Goal: Navigation & Orientation: Find specific page/section

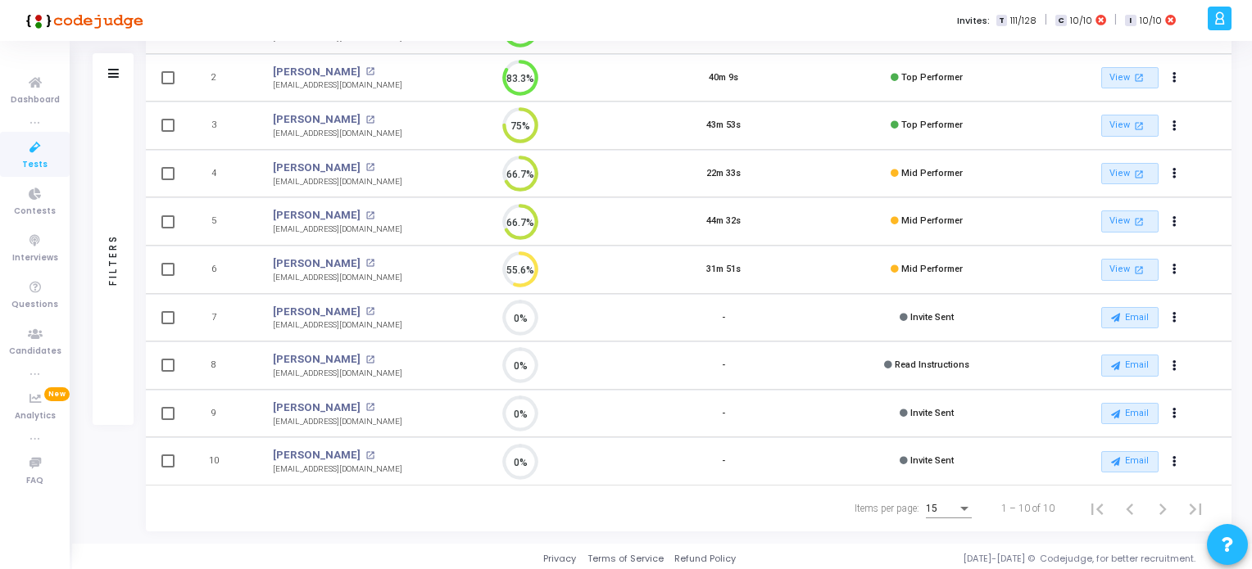
click at [34, 147] on icon at bounding box center [35, 148] width 34 height 20
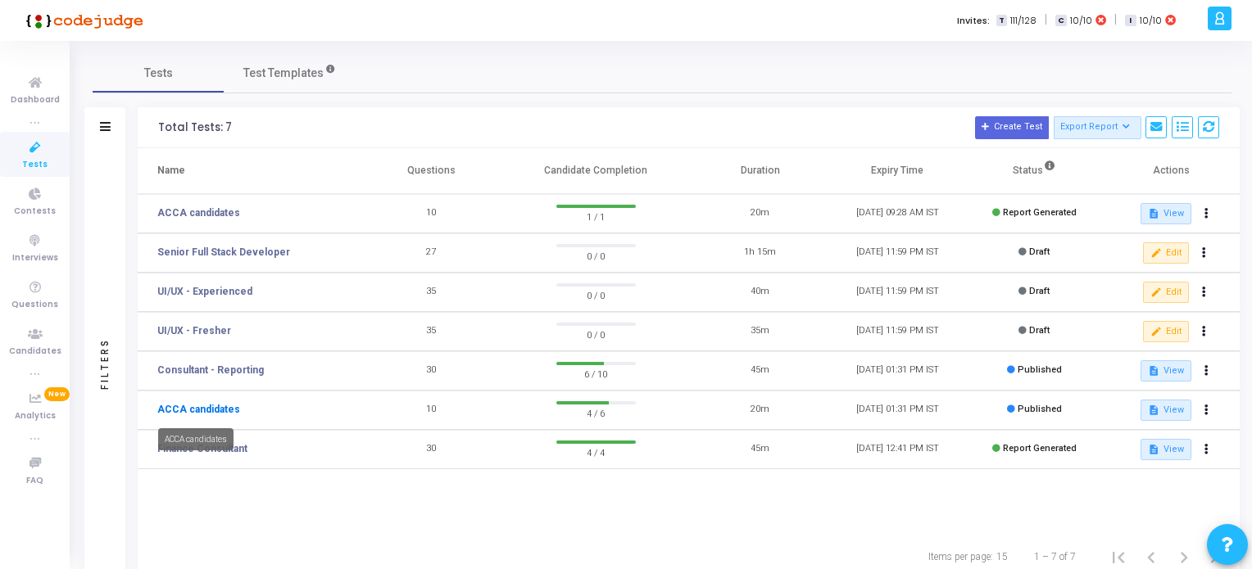
click at [205, 407] on link "ACCA candidates" at bounding box center [198, 409] width 83 height 15
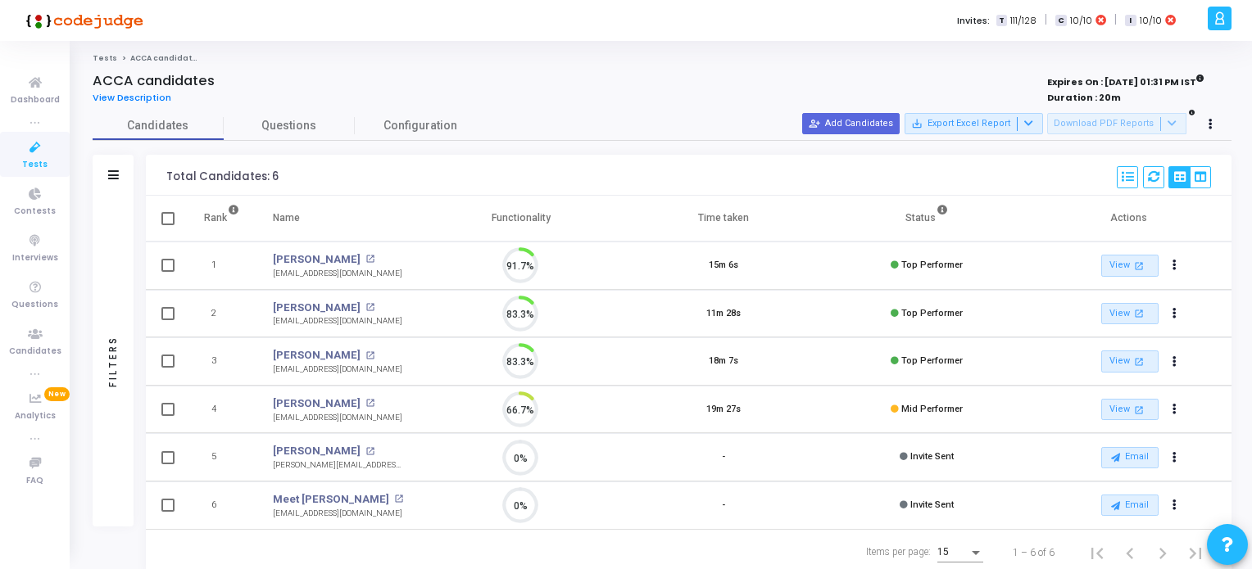
scroll to position [7, 7]
click at [25, 160] on span "Tests" at bounding box center [34, 165] width 25 height 14
